Goal: Transaction & Acquisition: Purchase product/service

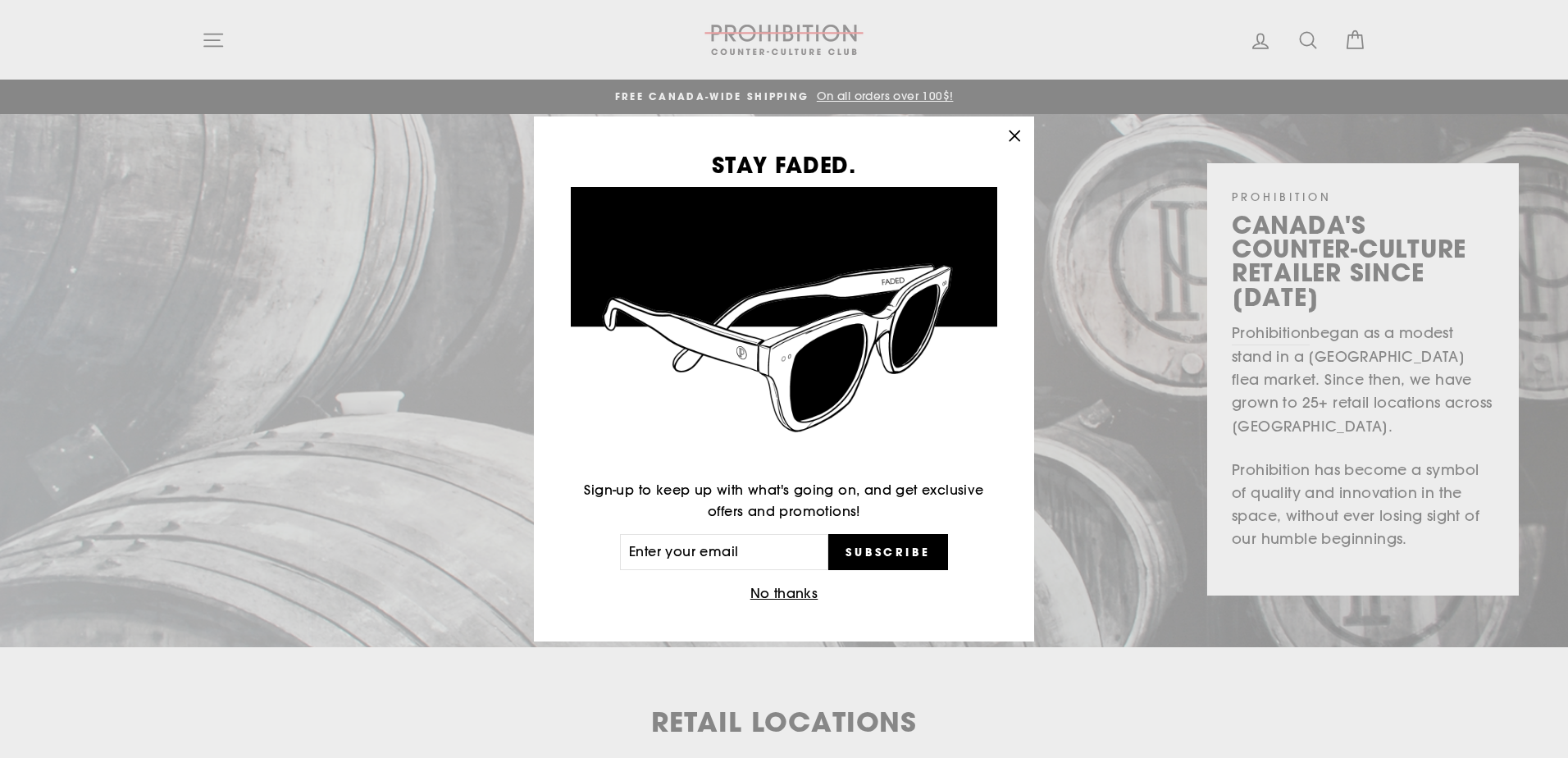
click at [1015, 129] on icon "button" at bounding box center [1015, 136] width 23 height 23
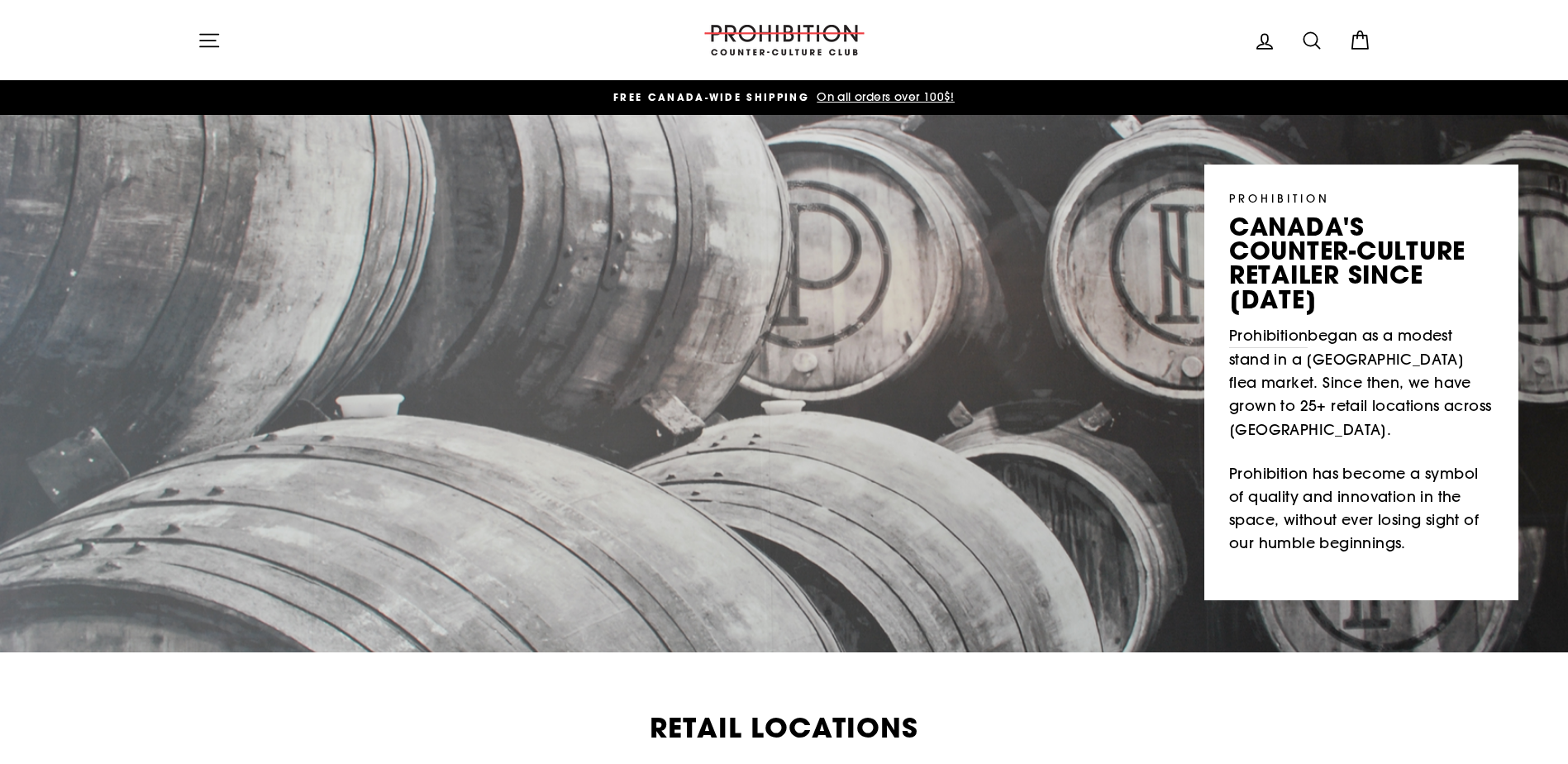
click at [227, 45] on button "Site navigation" at bounding box center [209, 40] width 43 height 35
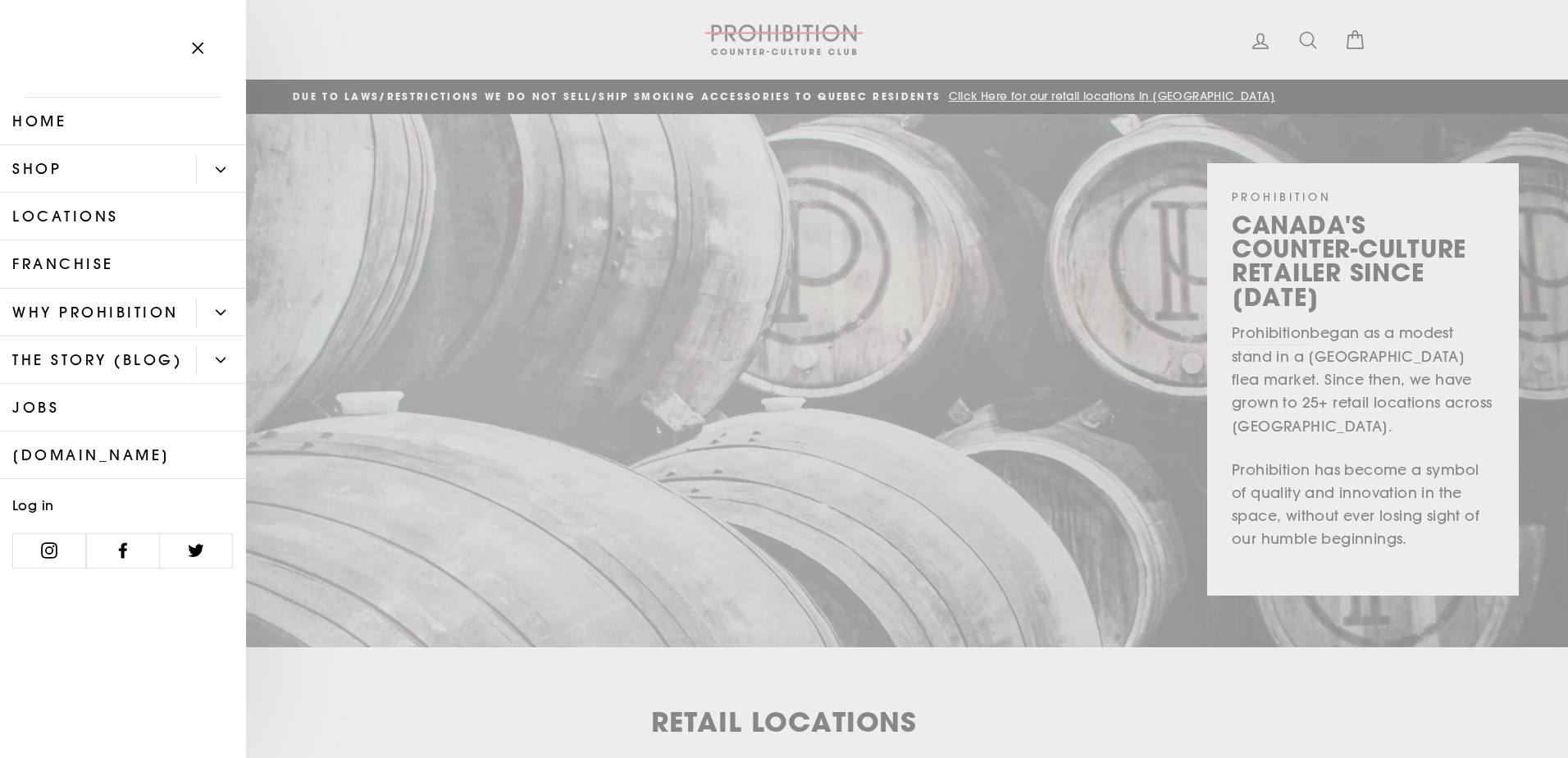
drag, startPoint x: 229, startPoint y: 163, endPoint x: 237, endPoint y: 164, distance: 8.1
click at [232, 164] on button "Primary" at bounding box center [220, 168] width 50 height 28
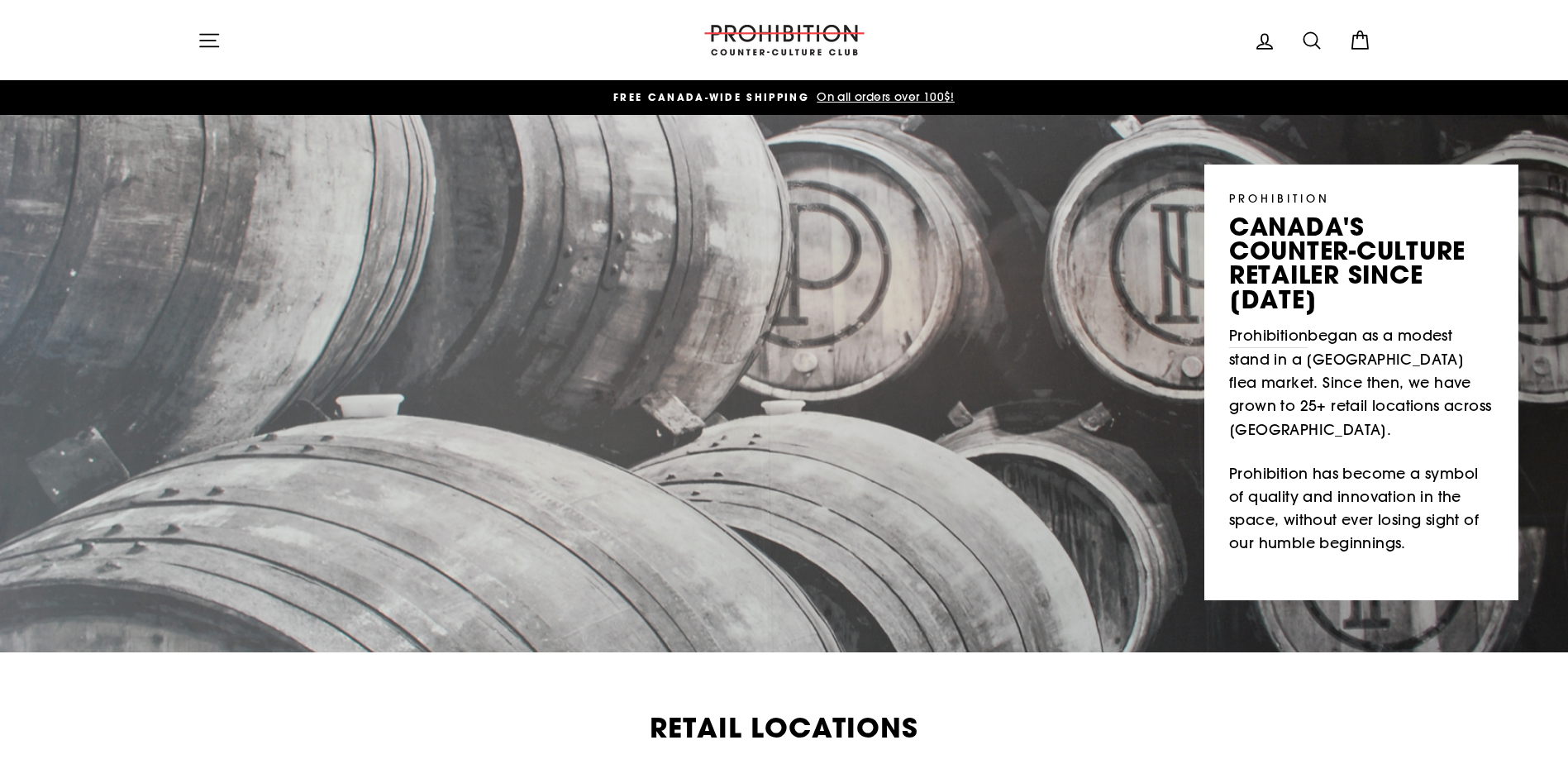
click at [206, 34] on icon "button" at bounding box center [209, 40] width 24 height 24
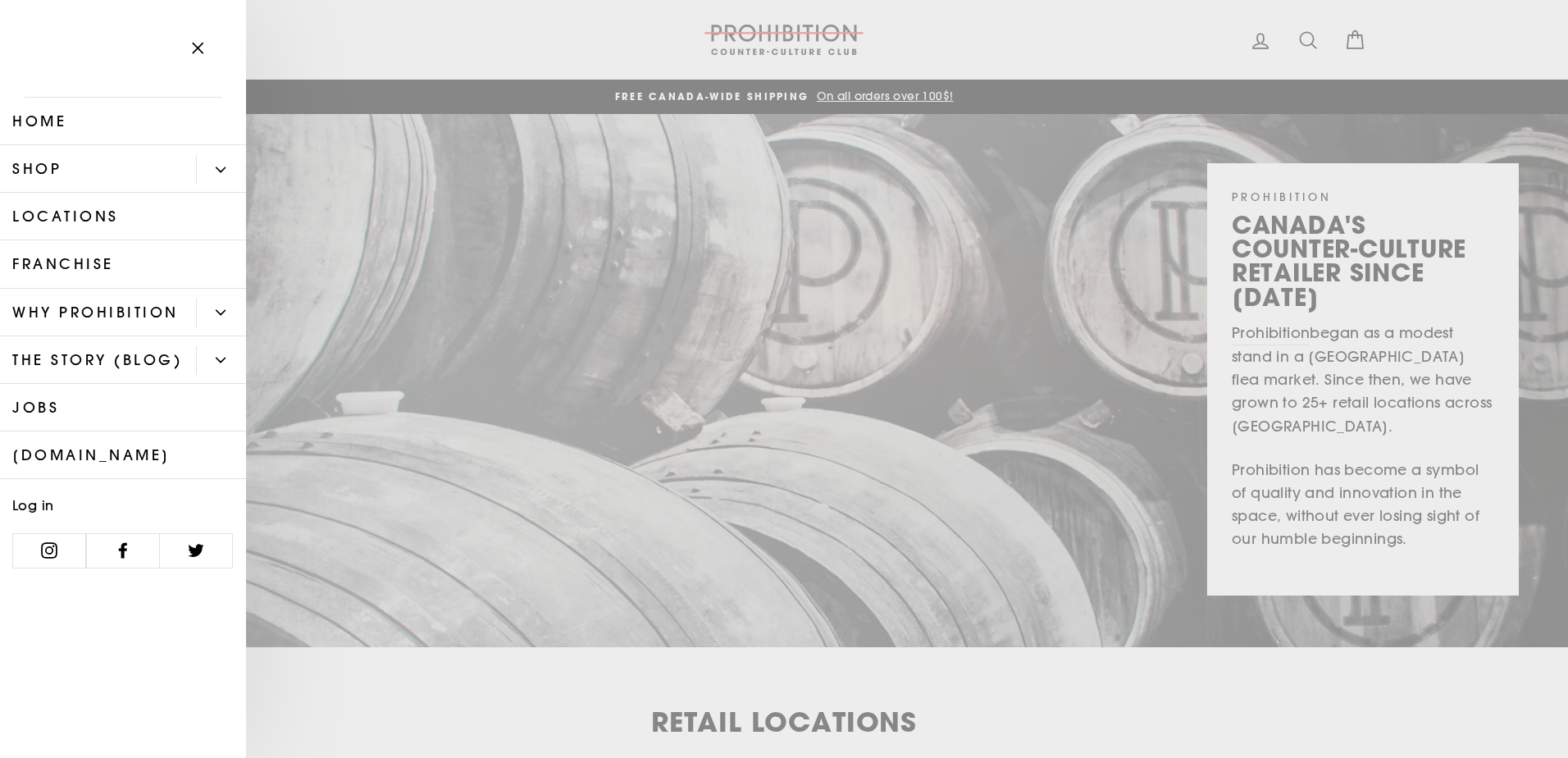
click at [214, 168] on button "Primary" at bounding box center [220, 168] width 50 height 28
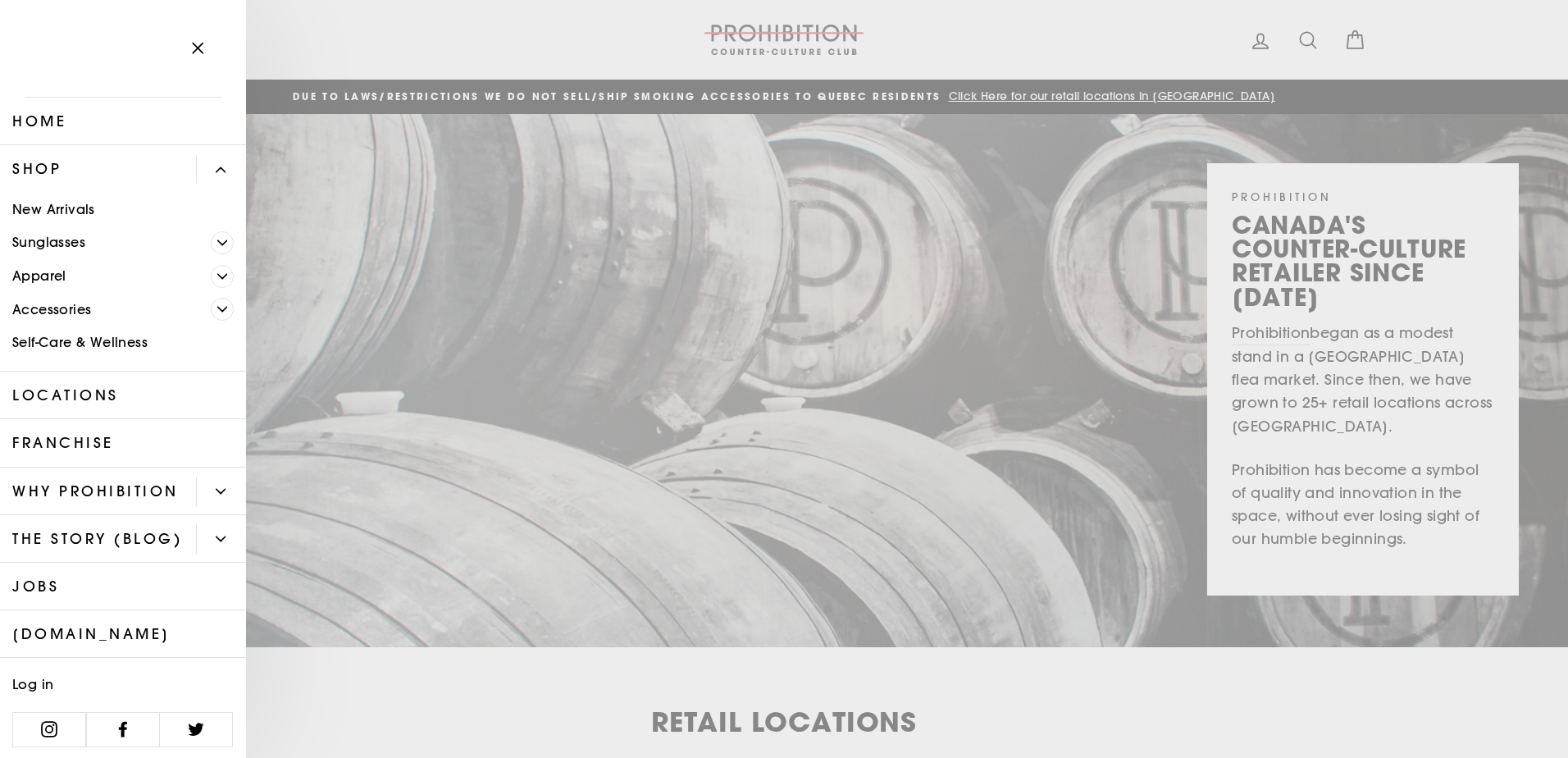
click at [217, 310] on icon "Primary" at bounding box center [222, 309] width 10 height 10
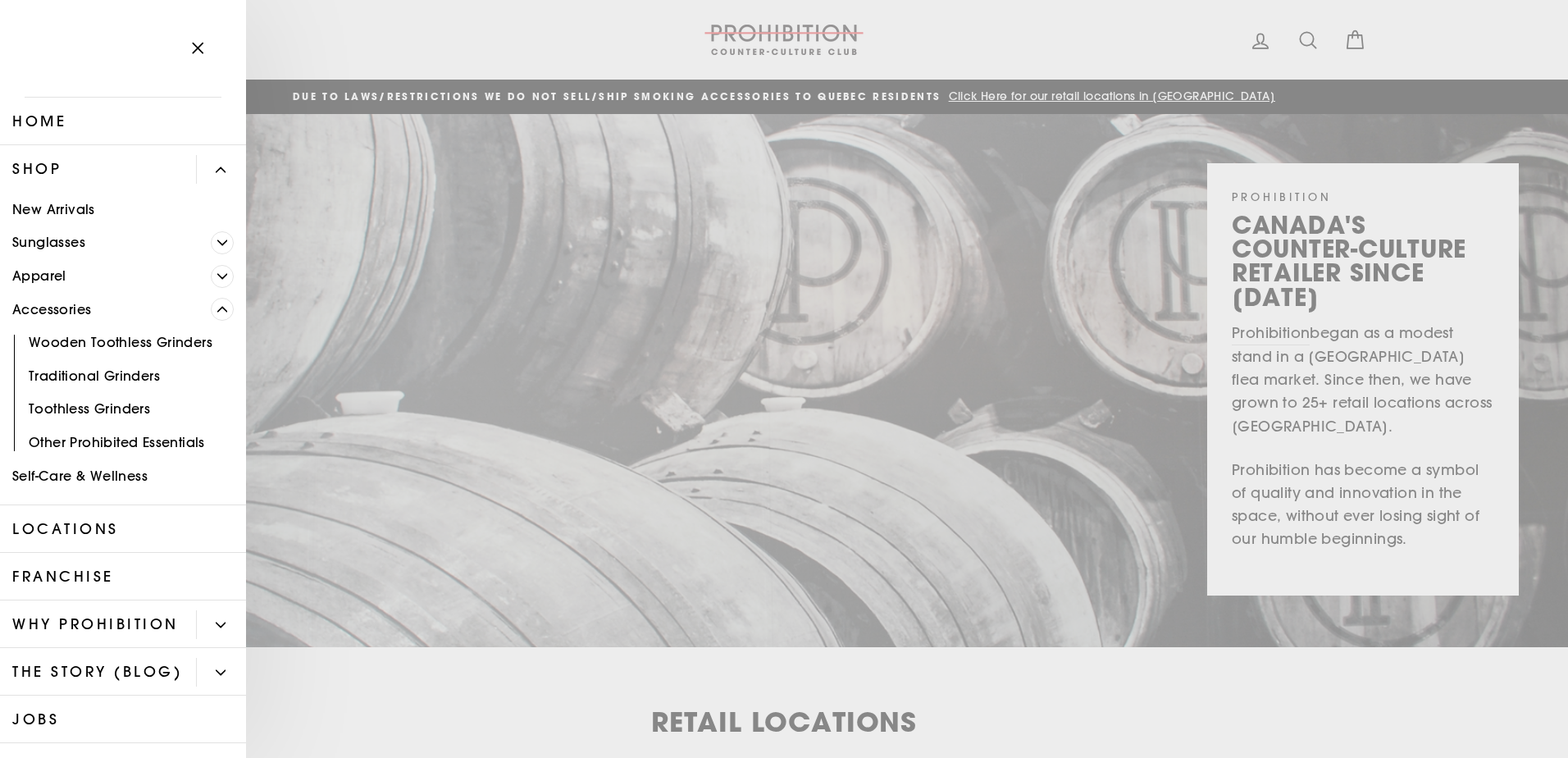
click at [187, 447] on link "Other Prohibited Essentials" at bounding box center [123, 442] width 246 height 34
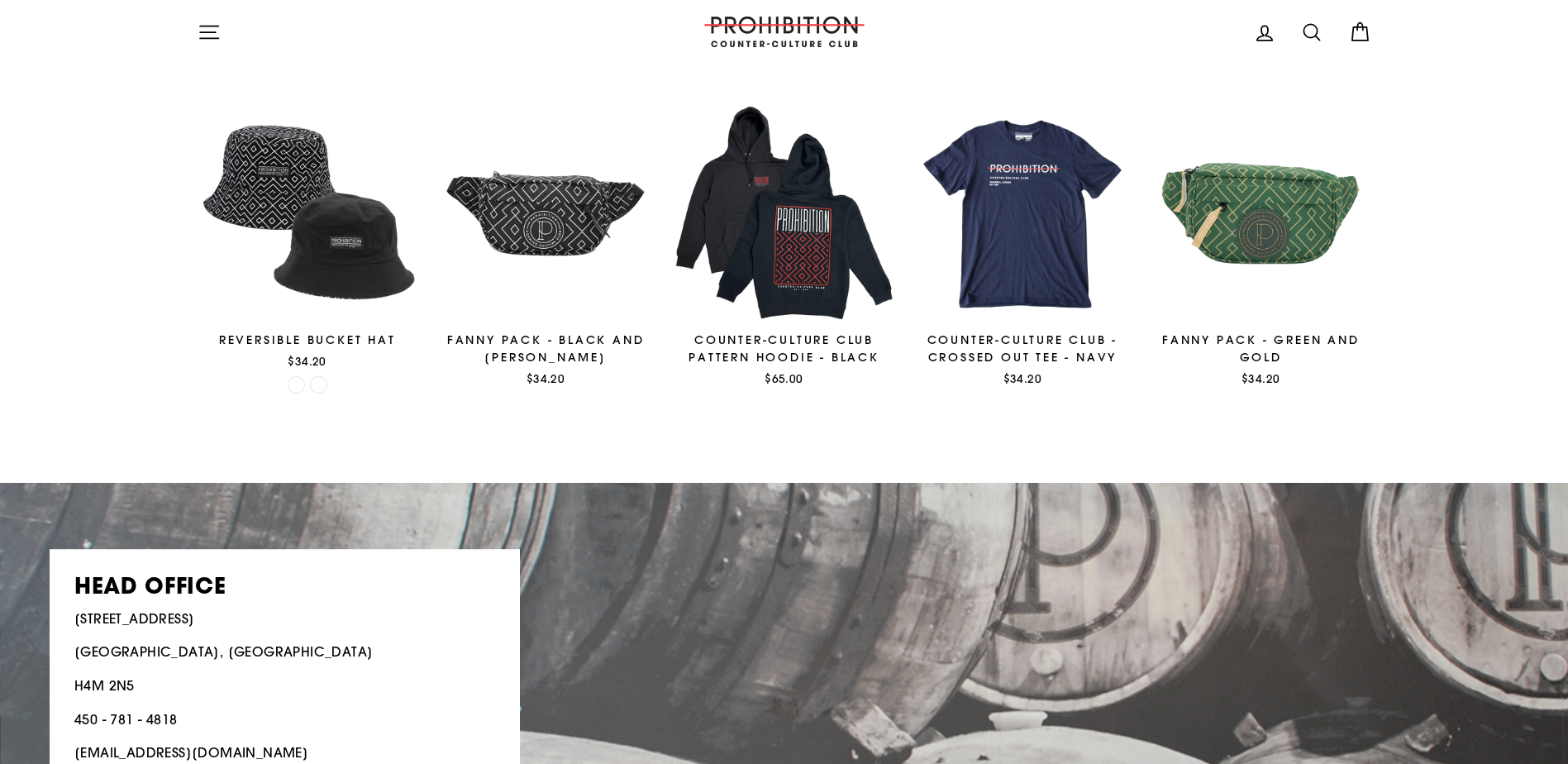
scroll to position [2411, 0]
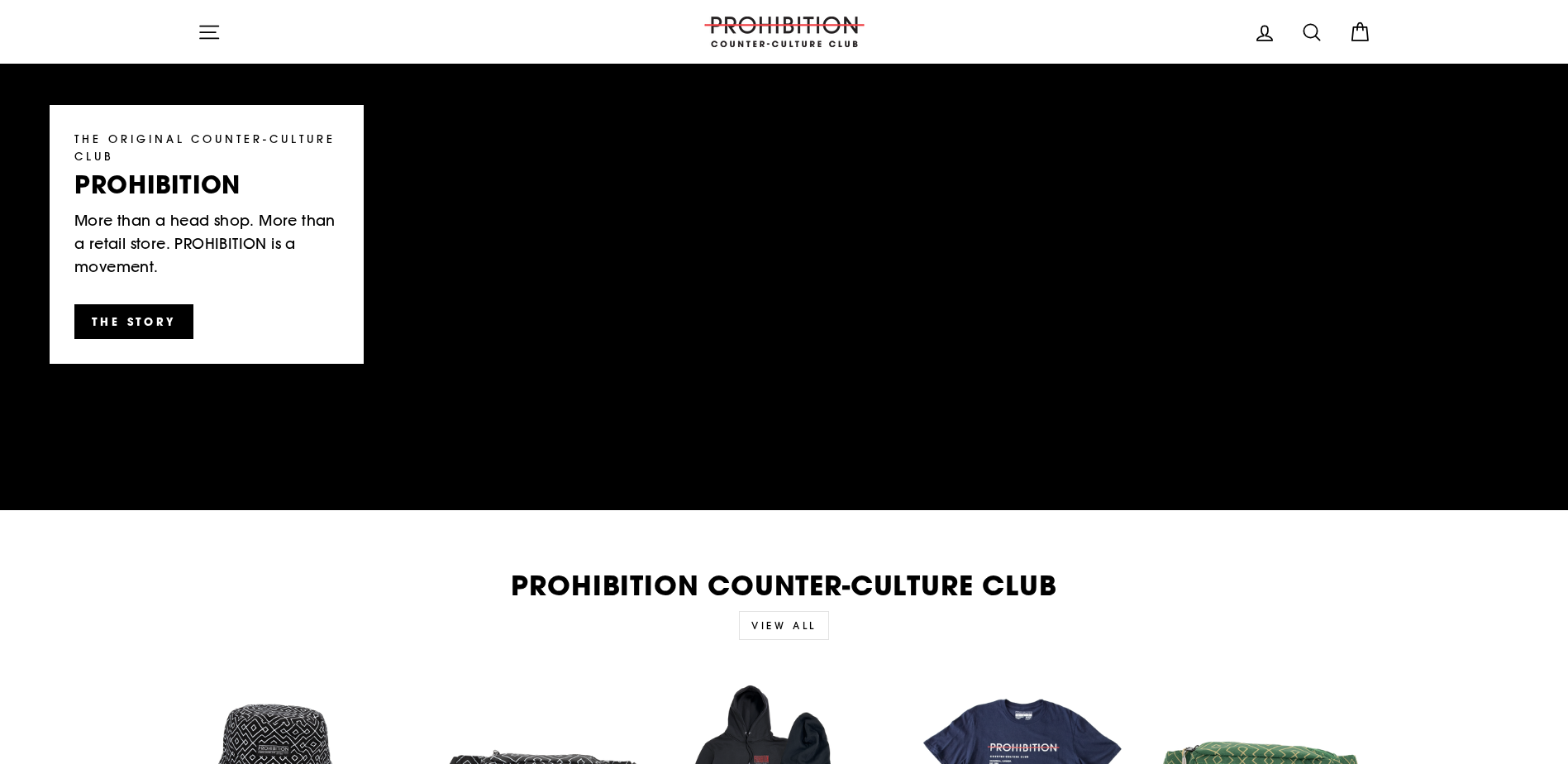
click at [1307, 31] on icon at bounding box center [1312, 32] width 24 height 24
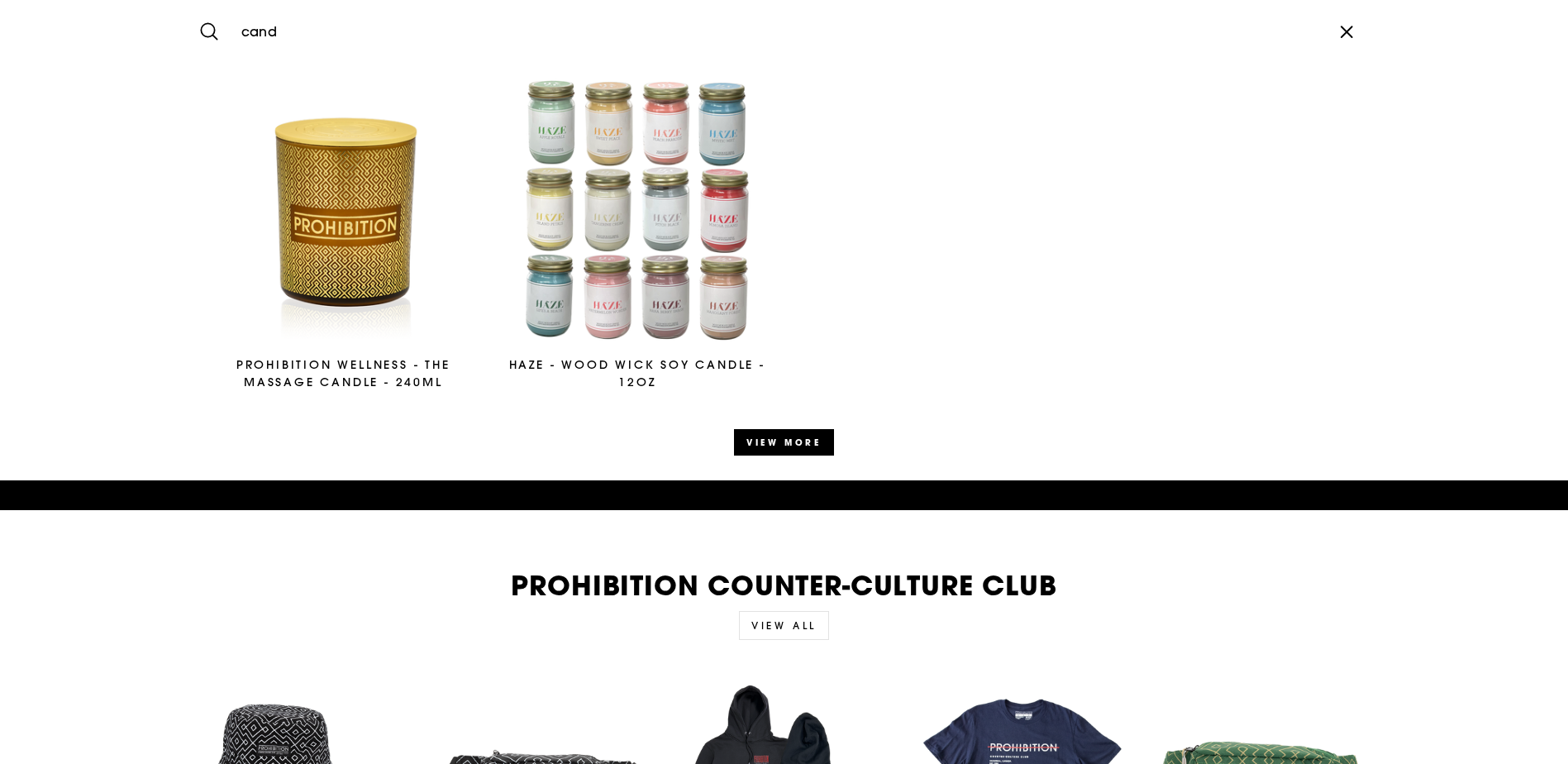
type input "cand"
